Goal: Task Accomplishment & Management: Manage account settings

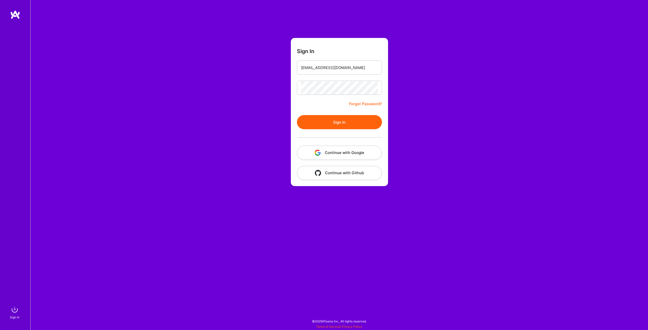
click at [334, 121] on button "Sign In" at bounding box center [339, 122] width 85 height 14
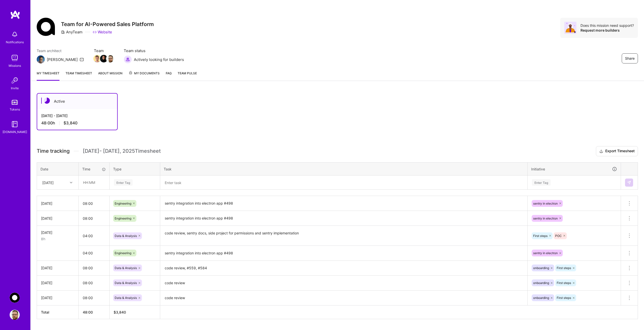
click at [73, 184] on div at bounding box center [72, 182] width 8 height 7
click at [52, 255] on div "[DATE]" at bounding box center [57, 252] width 41 height 9
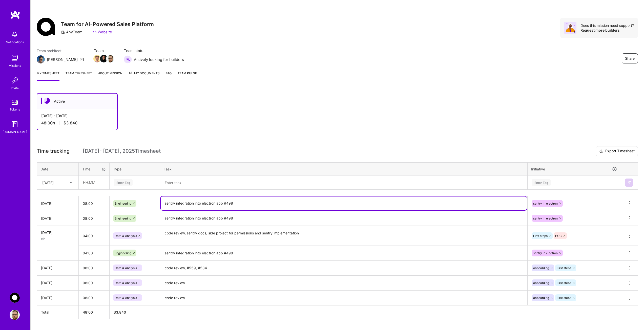
drag, startPoint x: 244, startPoint y: 203, endPoint x: 178, endPoint y: 210, distance: 65.9
click at [178, 210] on textarea "sentry integration into electron app #498" at bounding box center [344, 204] width 366 height 14
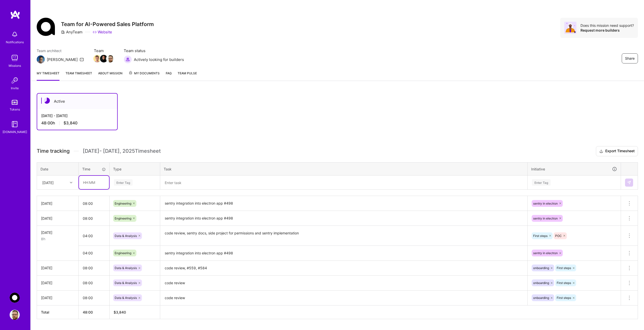
click at [92, 179] on input "text" at bounding box center [94, 182] width 30 height 13
type input "08:00"
click at [127, 182] on div "Enter Tag" at bounding box center [123, 183] width 19 height 8
click at [128, 234] on span "Engineering" at bounding box center [123, 235] width 22 height 7
click at [172, 185] on textarea at bounding box center [344, 182] width 366 height 13
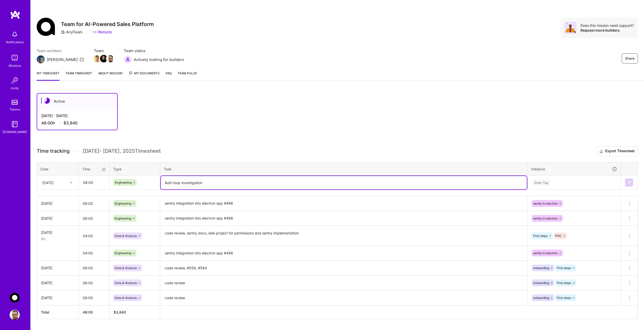
type textarea "Auth loop investigation"
click at [541, 182] on div "Enter Tag" at bounding box center [541, 183] width 19 height 8
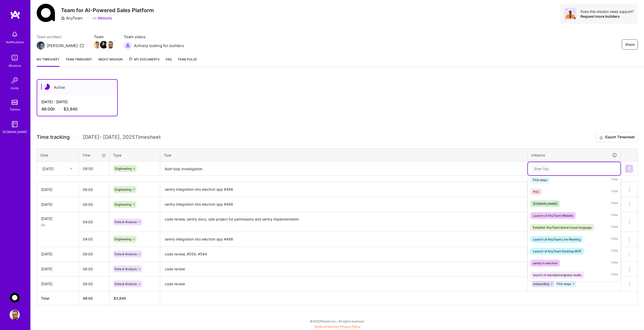
scroll to position [0, 0]
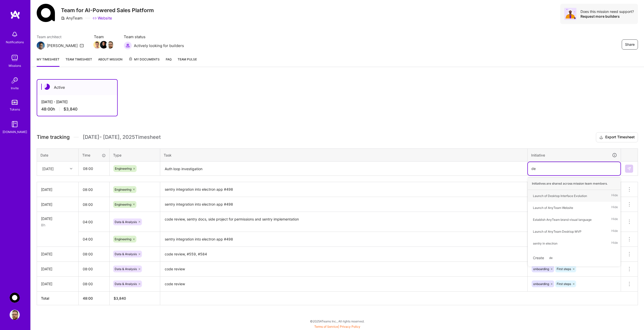
type input "d"
type input "auth"
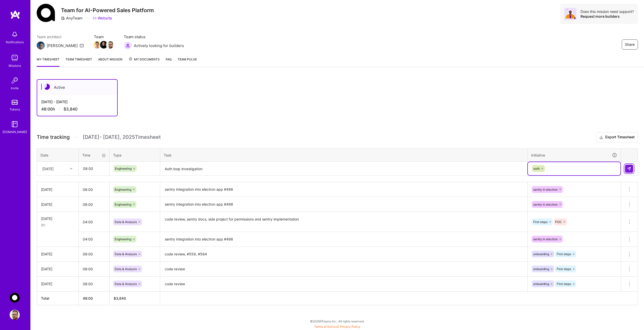
click at [629, 168] on img at bounding box center [629, 169] width 4 height 4
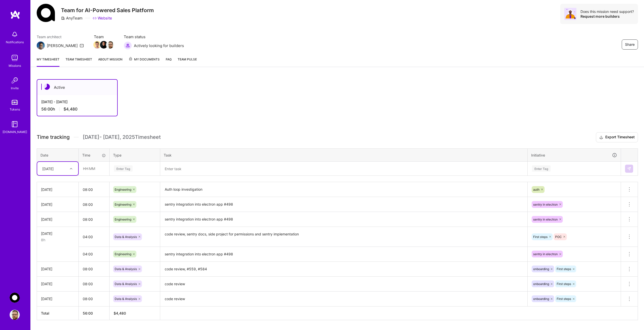
click at [220, 191] on textarea "Auth loop investigation" at bounding box center [344, 190] width 366 height 14
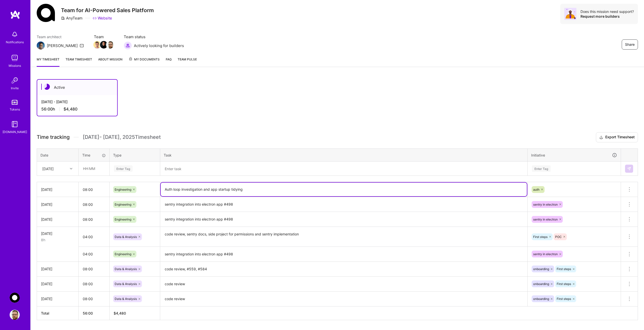
click at [583, 188] on div "auth" at bounding box center [574, 190] width 86 height 8
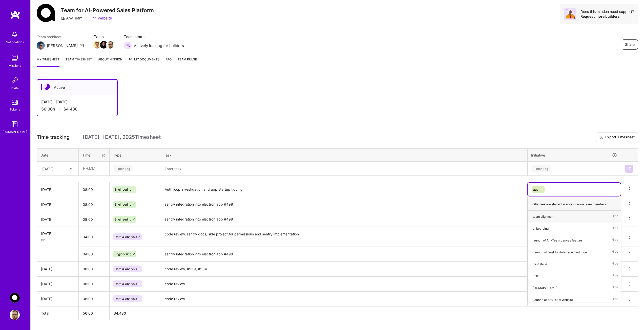
click at [397, 84] on div "Active [DATE] - [DATE] 56:00 h $4,480" at bounding box center [310, 97] width 547 height 37
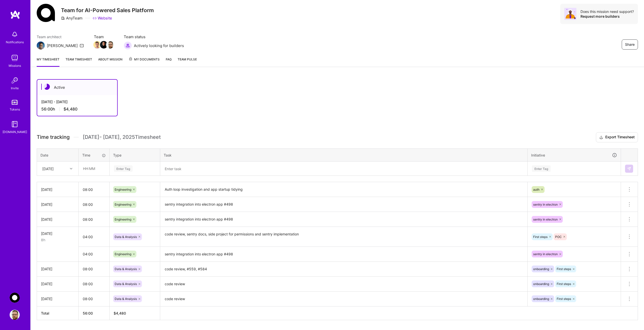
click at [260, 190] on textarea "Auth loop investigation and app startup tidying" at bounding box center [344, 190] width 366 height 14
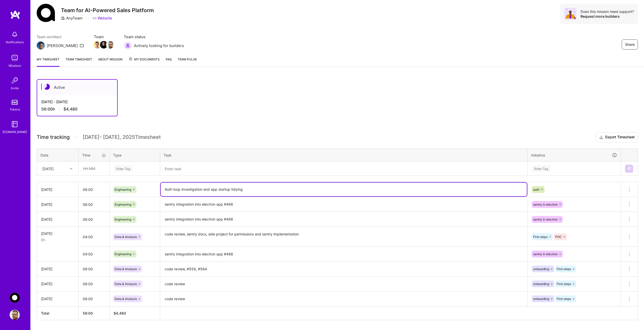
paste textarea "#627"
type textarea "Auth loop investigation and app startup tidying #627"
click at [351, 87] on div "Active [DATE] - [DATE] 56:00 h $4,480" at bounding box center [310, 97] width 547 height 37
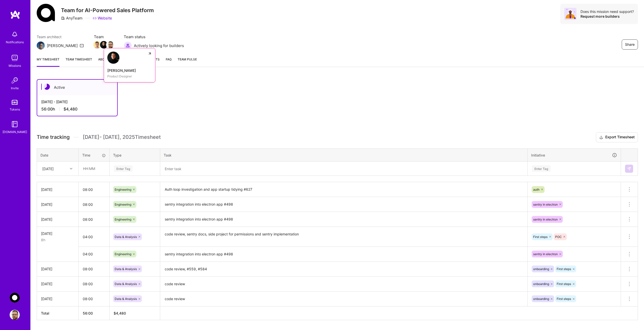
click at [100, 48] on img at bounding box center [104, 45] width 8 height 8
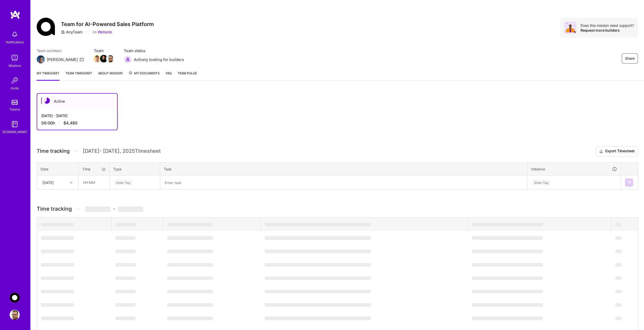
scroll to position [14, 0]
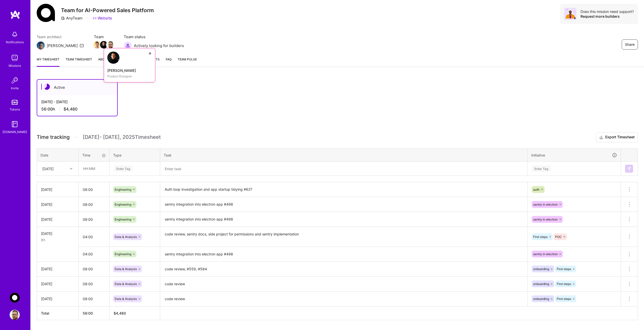
click at [100, 46] on img at bounding box center [104, 45] width 8 height 8
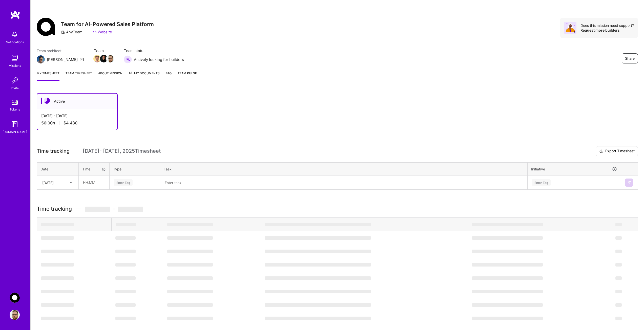
scroll to position [14, 0]
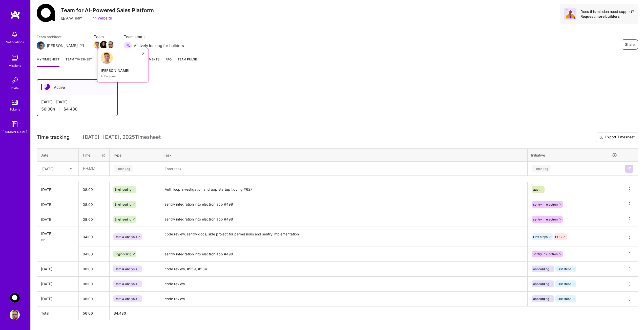
click at [93, 44] on img at bounding box center [97, 45] width 8 height 8
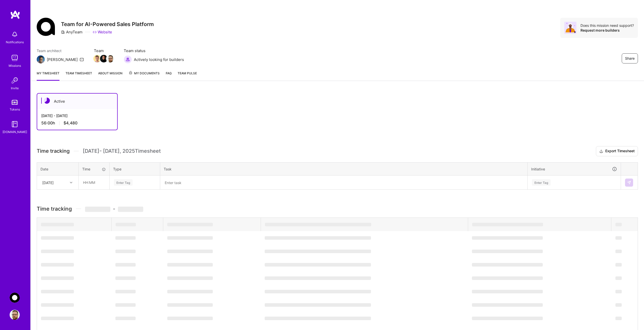
scroll to position [14, 0]
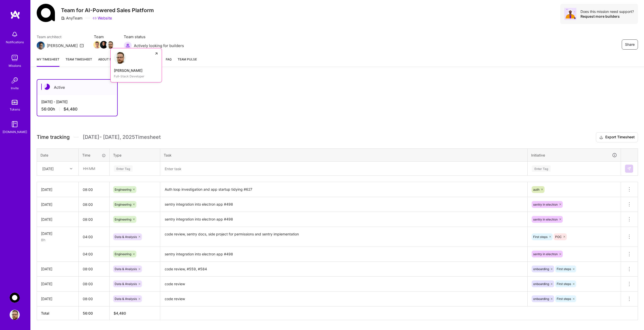
click at [107, 44] on img at bounding box center [111, 45] width 8 height 8
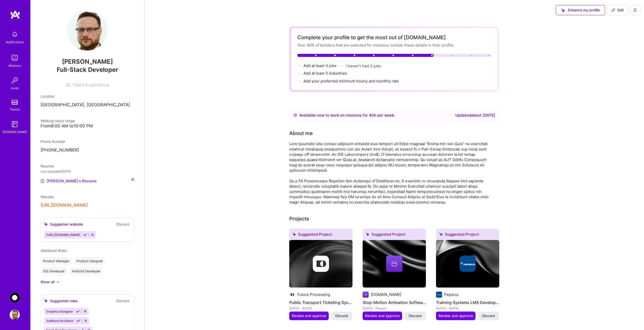
click at [63, 180] on link "[PERSON_NAME]'s Resume" at bounding box center [68, 181] width 56 height 6
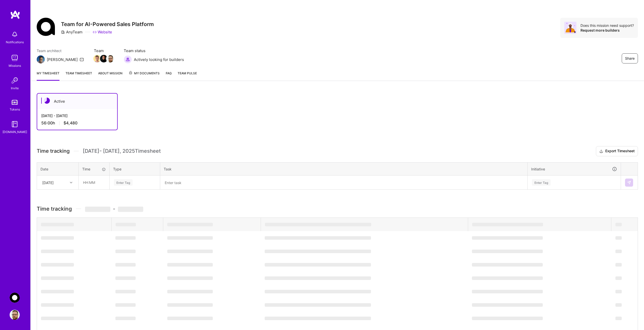
scroll to position [14, 0]
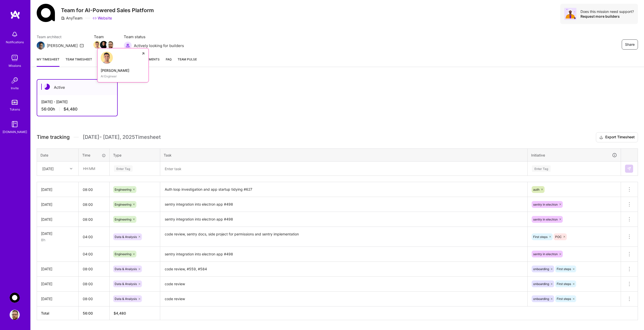
click at [93, 45] on img at bounding box center [97, 45] width 8 height 8
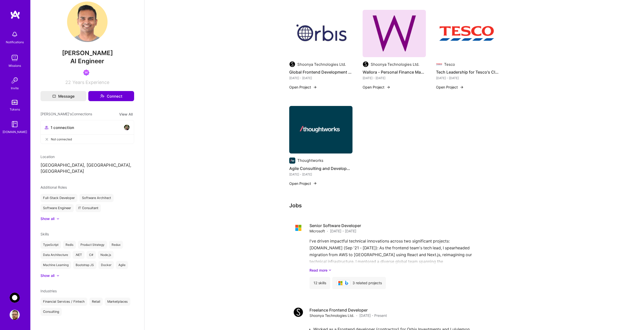
scroll to position [177, 0]
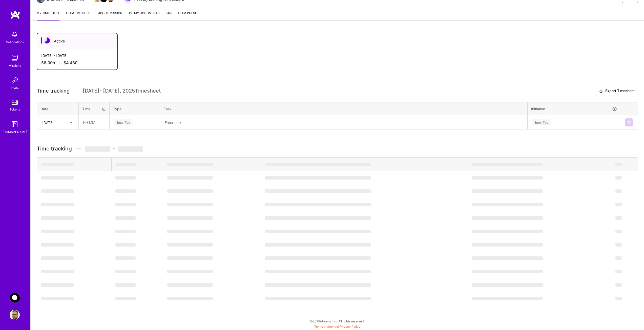
scroll to position [14, 0]
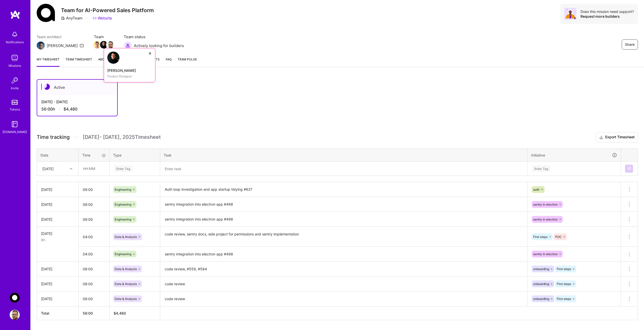
click at [100, 45] on img at bounding box center [104, 45] width 8 height 8
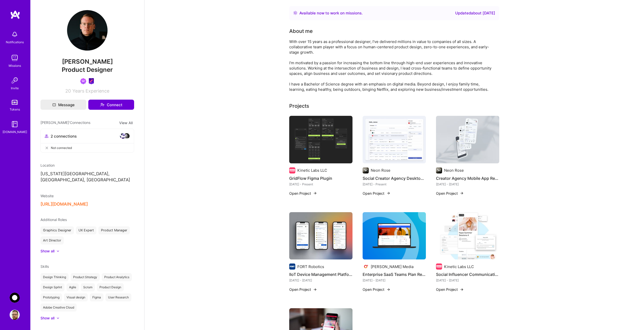
click at [61, 202] on button "[URL][DOMAIN_NAME]" at bounding box center [63, 204] width 47 height 5
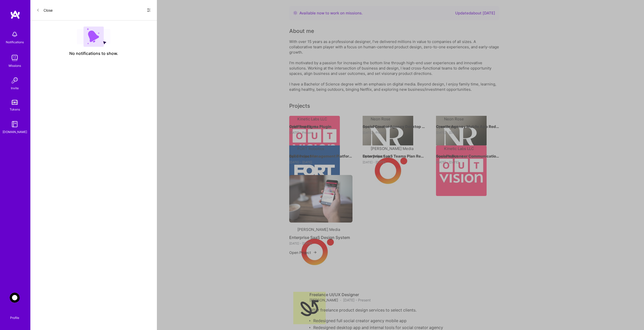
scroll to position [14, 0]
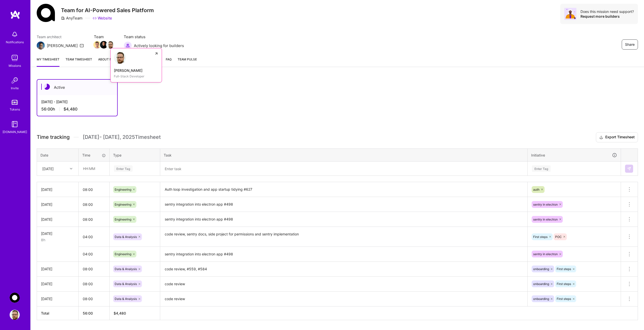
click at [107, 44] on img at bounding box center [111, 45] width 8 height 8
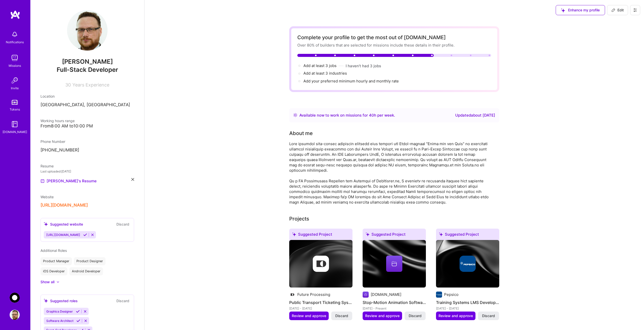
click at [70, 205] on button "[URL][DOMAIN_NAME]" at bounding box center [63, 205] width 47 height 5
click at [618, 8] on span "Edit" at bounding box center [618, 10] width 12 height 5
select select "PL"
select select "Right Now"
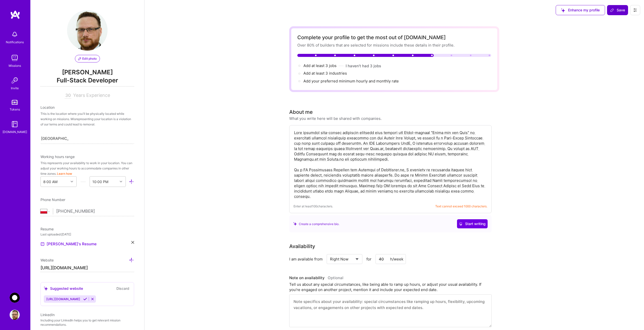
scroll to position [171, 0]
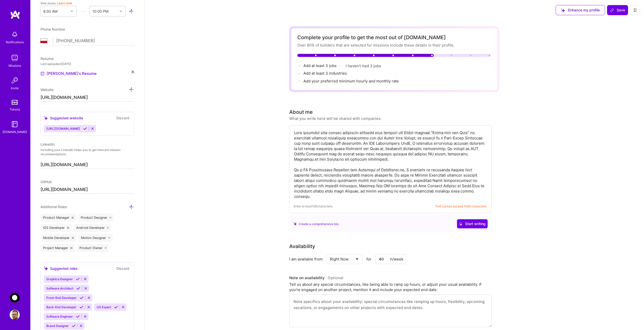
click at [59, 129] on span "[URL][DOMAIN_NAME]" at bounding box center [63, 129] width 34 height 4
click at [80, 118] on div "Suggested website" at bounding box center [63, 117] width 39 height 5
click at [51, 98] on input "[URL][DOMAIN_NAME]" at bounding box center [87, 98] width 94 height 8
type input "[URL][DOMAIN_NAME]"
click at [617, 7] on button "Save" at bounding box center [617, 10] width 21 height 10
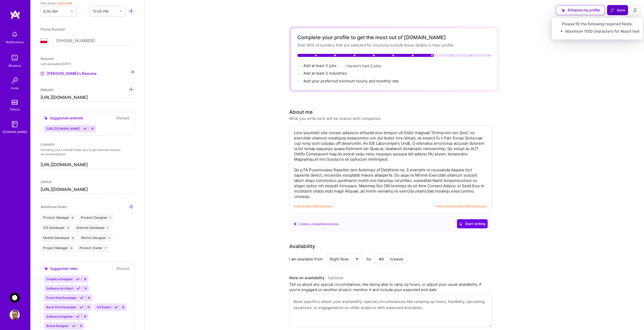
click at [618, 10] on span "Save" at bounding box center [617, 10] width 15 height 5
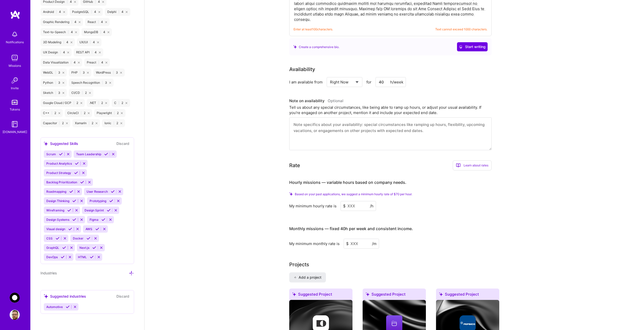
scroll to position [0, 0]
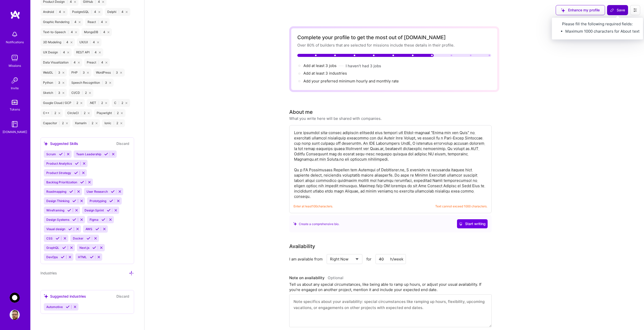
click at [616, 10] on span "Save" at bounding box center [617, 10] width 15 height 5
click at [345, 187] on textarea at bounding box center [391, 165] width 194 height 70
drag, startPoint x: 471, startPoint y: 191, endPoint x: 257, endPoint y: 125, distance: 223.5
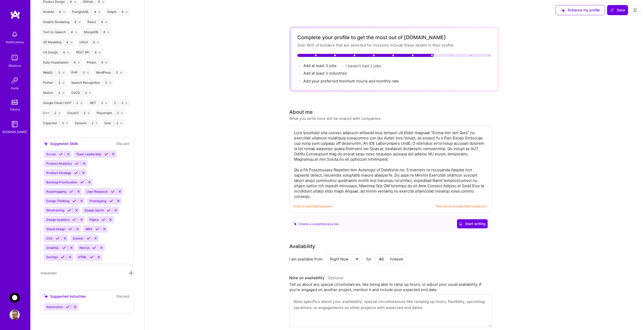
click at [384, 161] on textarea at bounding box center [391, 165] width 194 height 70
click at [373, 166] on textarea at bounding box center [391, 165] width 194 height 70
click at [382, 163] on textarea at bounding box center [391, 165] width 194 height 70
click at [381, 158] on textarea at bounding box center [391, 165] width 194 height 70
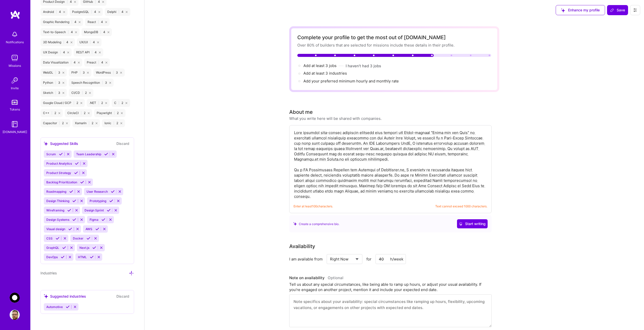
type textarea "From crafting stop-motion animation software that powered the Oscar-winning "[P…"
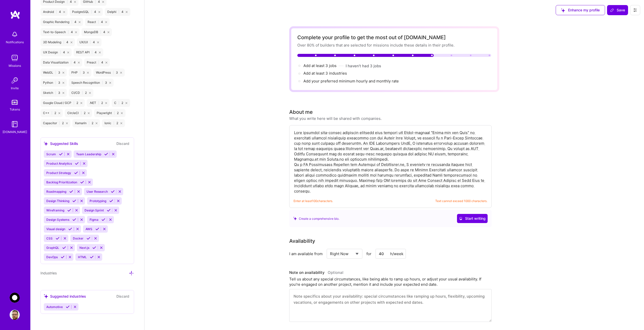
drag, startPoint x: 470, startPoint y: 187, endPoint x: 256, endPoint y: 130, distance: 222.0
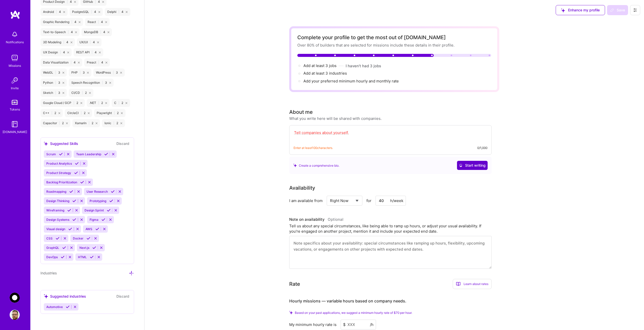
click at [471, 163] on span "Start writing" at bounding box center [472, 165] width 27 height 5
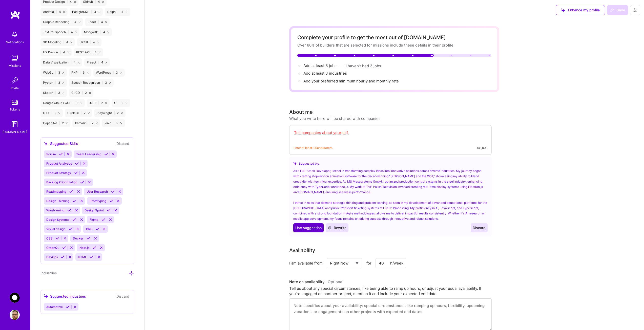
click at [302, 227] on span "Use suggestion" at bounding box center [308, 228] width 26 height 5
type textarea "As a Full-Stack Developer, I excel in transforming complex ideas into innovativ…"
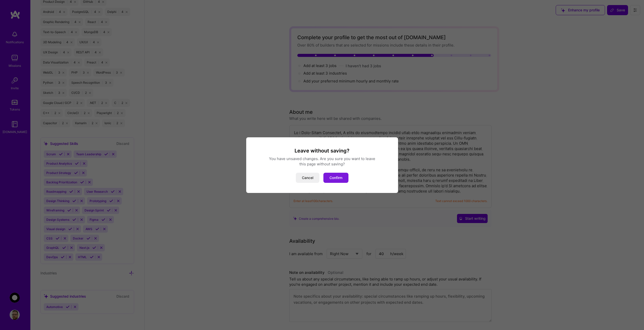
click at [340, 173] on button "Confirm" at bounding box center [335, 178] width 25 height 10
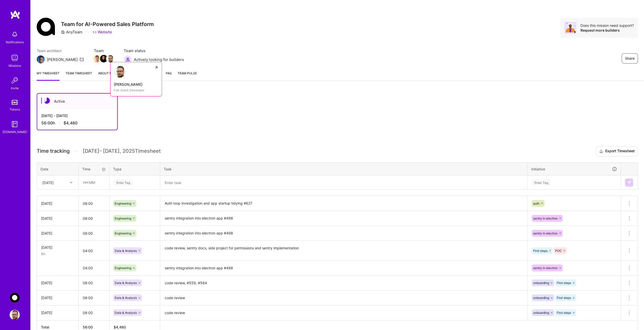
click at [107, 58] on img at bounding box center [111, 59] width 8 height 8
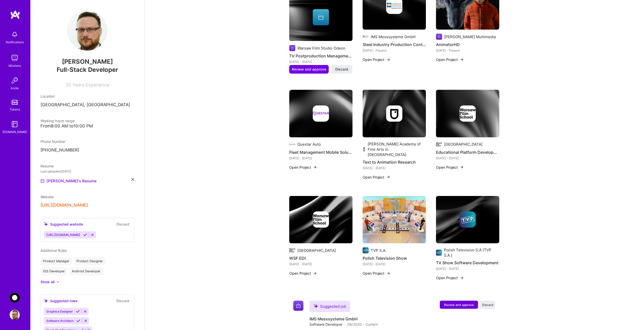
scroll to position [557, 0]
